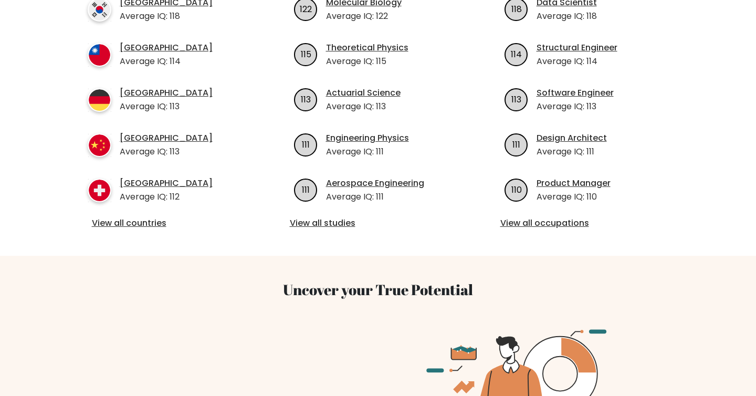
scroll to position [517, 0]
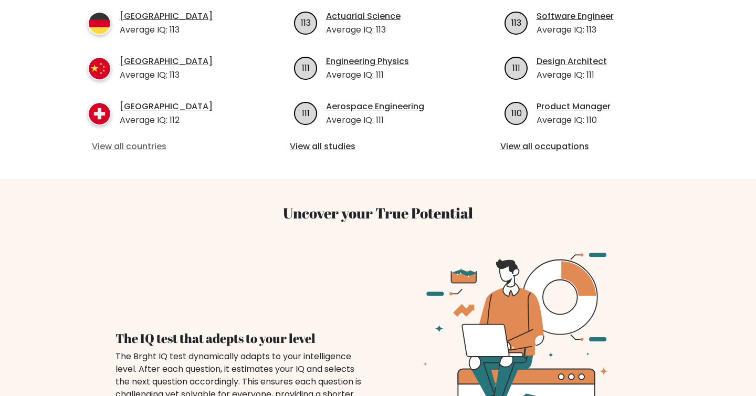
click at [151, 140] on link "View all countries" at bounding box center [168, 146] width 152 height 13
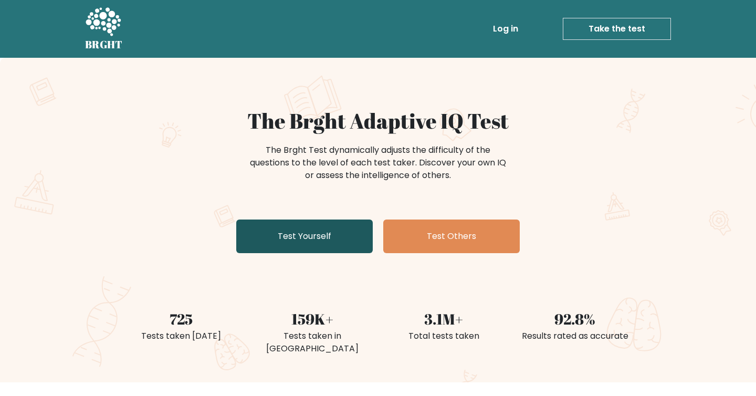
click at [291, 231] on link "Test Yourself" at bounding box center [304, 236] width 136 height 34
